Goal: Task Accomplishment & Management: Use online tool/utility

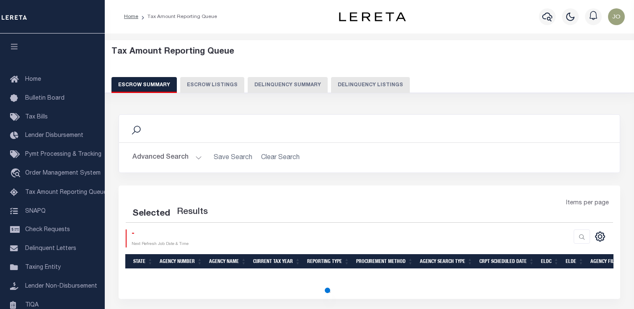
select select "100"
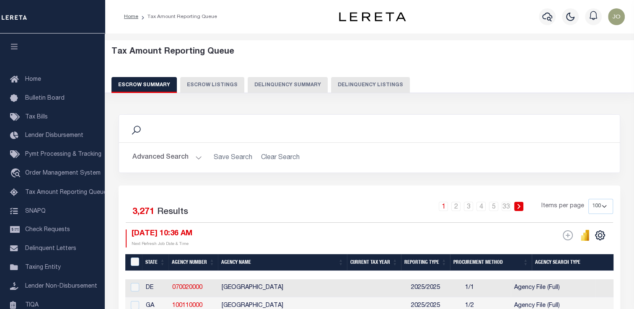
click at [268, 81] on button "Delinquency Summary" at bounding box center [288, 85] width 80 height 16
select select
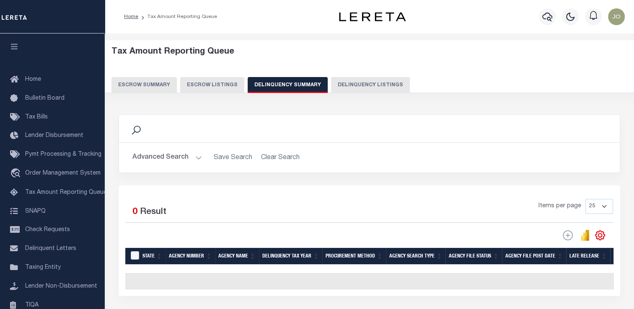
click at [184, 155] on button "Advanced Search" at bounding box center [167, 158] width 70 height 16
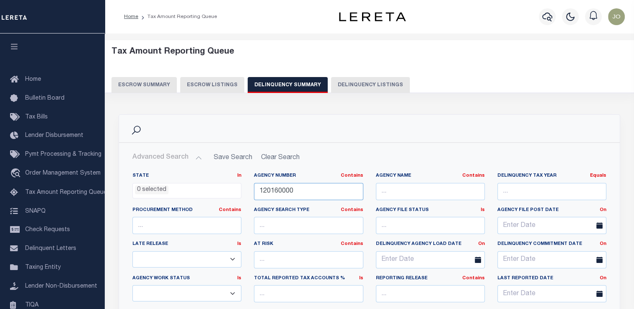
click at [267, 189] on input "120160000" at bounding box center [308, 191] width 109 height 17
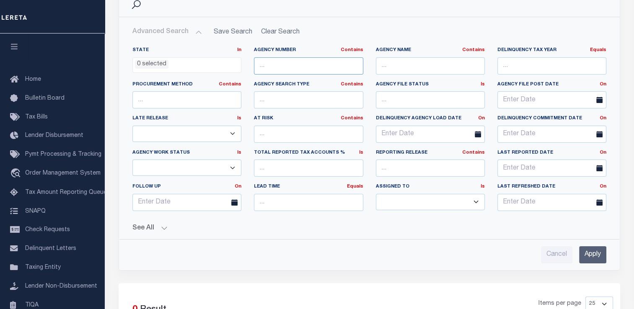
scroll to position [168, 0]
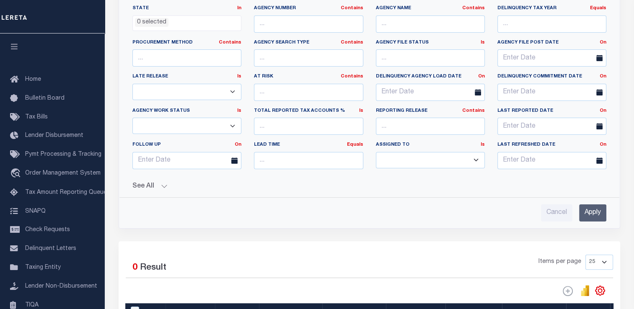
click at [581, 212] on input "Apply" at bounding box center [592, 213] width 27 height 17
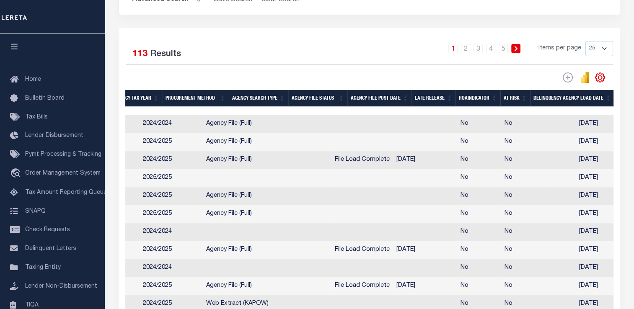
scroll to position [0, 147]
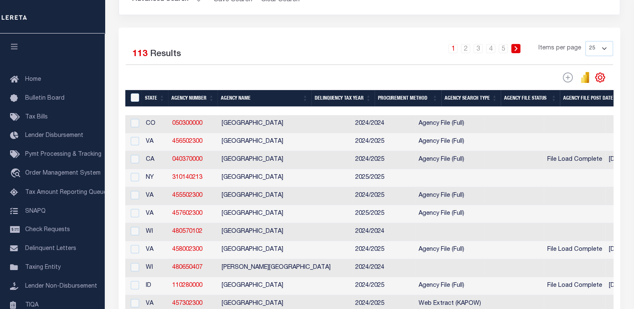
click at [236, 180] on td "[GEOGRAPHIC_DATA]" at bounding box center [285, 178] width 134 height 18
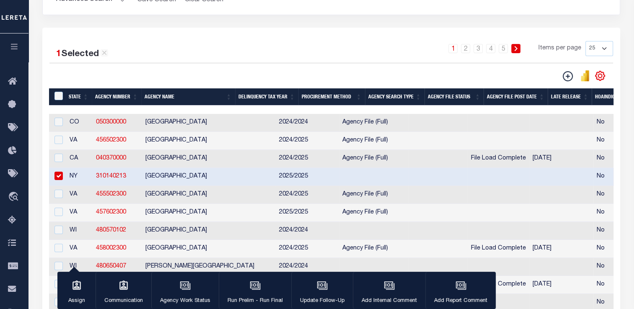
checkbox input "true"
click at [252, 290] on icon "button" at bounding box center [256, 286] width 8 height 6
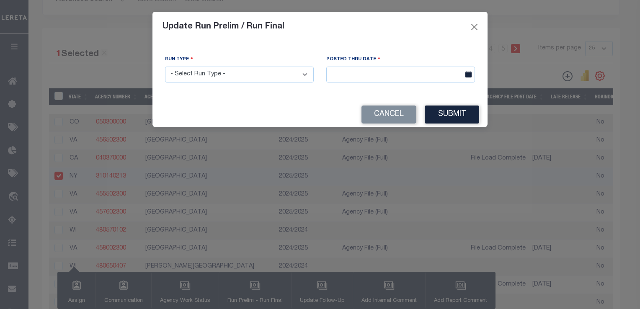
click at [262, 82] on select "- Select Run Type - Prelim Run Final Run" at bounding box center [239, 75] width 149 height 16
select select "P"
click at [165, 67] on select "- Select Run Type - Prelim Run Final Run" at bounding box center [239, 75] width 149 height 16
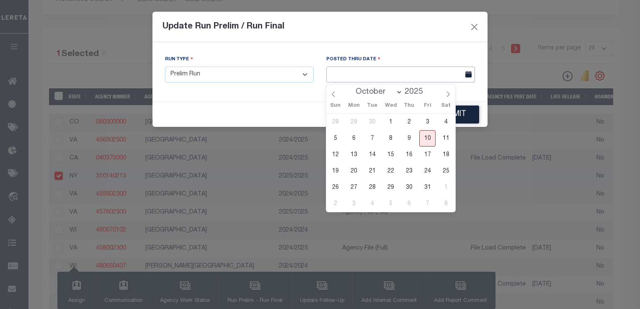
click at [354, 80] on input "text" at bounding box center [401, 75] width 149 height 16
click at [427, 137] on span "10" at bounding box center [428, 138] width 16 height 16
type input "[DATE]"
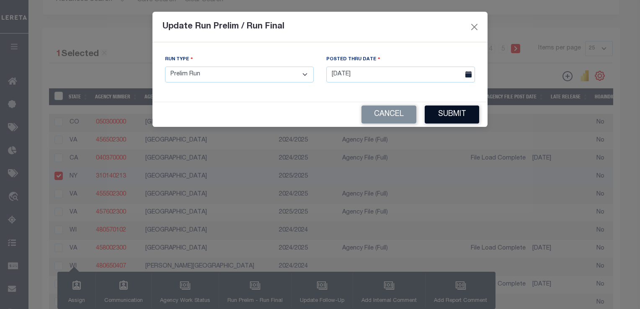
click at [441, 118] on button "Submit" at bounding box center [452, 115] width 54 height 18
